Goal: Task Accomplishment & Management: Manage account settings

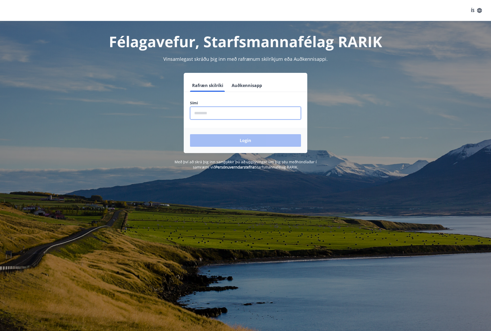
click at [207, 116] on input "phone" at bounding box center [245, 113] width 111 height 13
type input "********"
click at [251, 141] on button "Login" at bounding box center [245, 140] width 111 height 13
